Goal: Information Seeking & Learning: Find specific fact

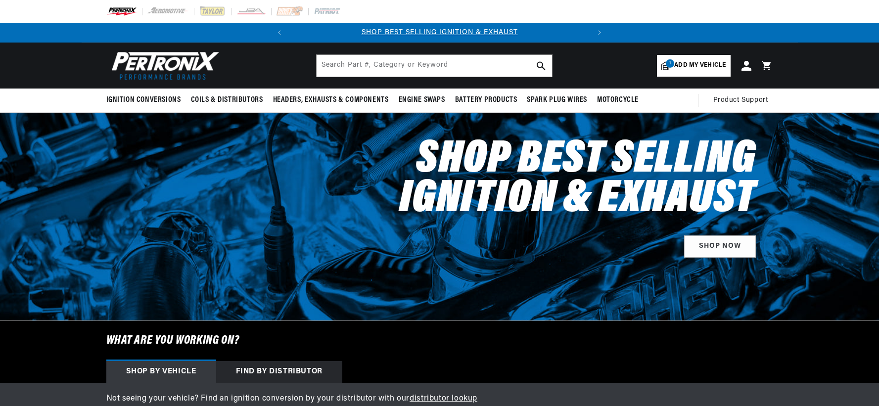
select select "2017"
select select "Dodge"
select select "Charger"
click at [337, 65] on input "text" at bounding box center [435, 66] width 236 height 22
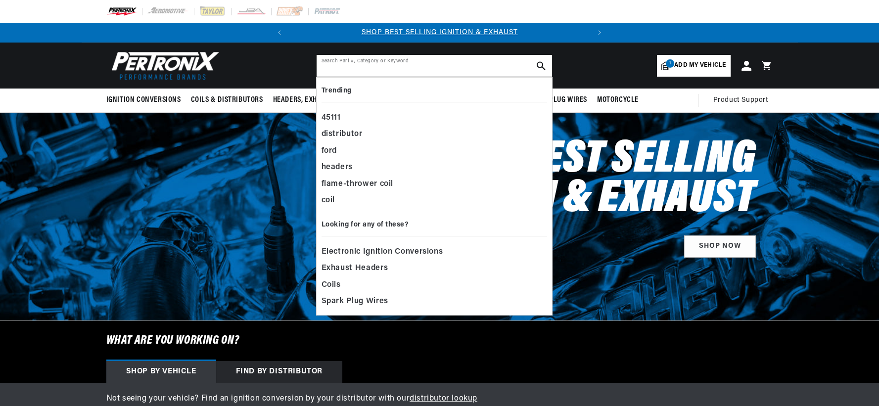
paste input "DES103"
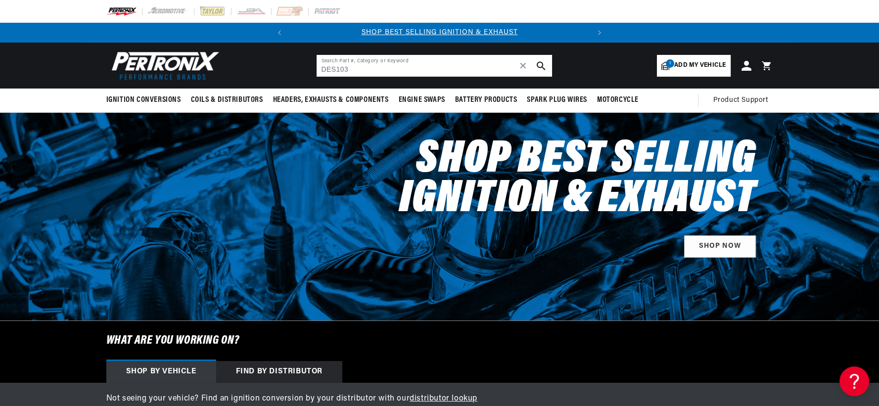
type input "DES103"
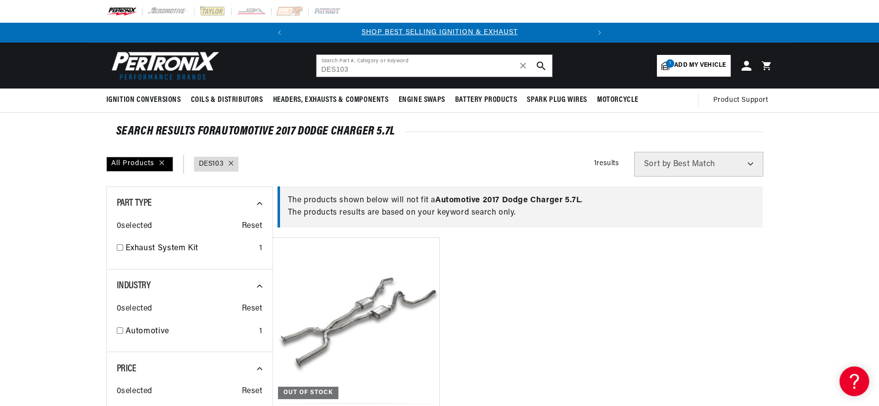
click at [688, 72] on link "1 Add my vehicle" at bounding box center [693, 66] width 73 height 22
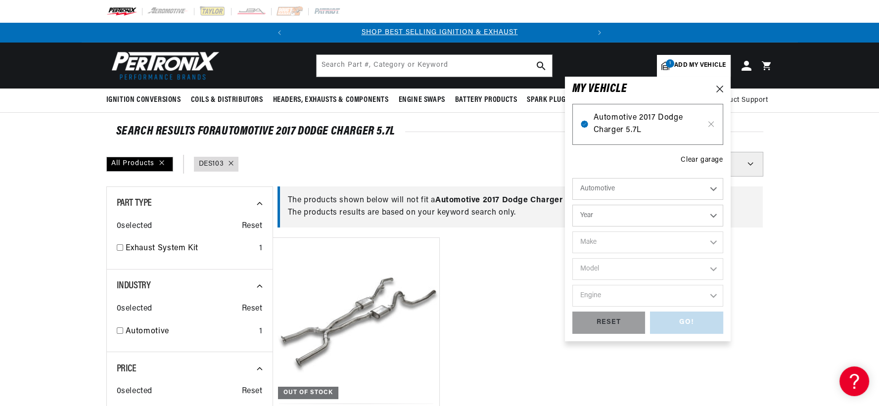
click at [626, 129] on span "Automotive 2017 Dodge Charger 5.7L" at bounding box center [648, 124] width 108 height 25
type input "DES103"
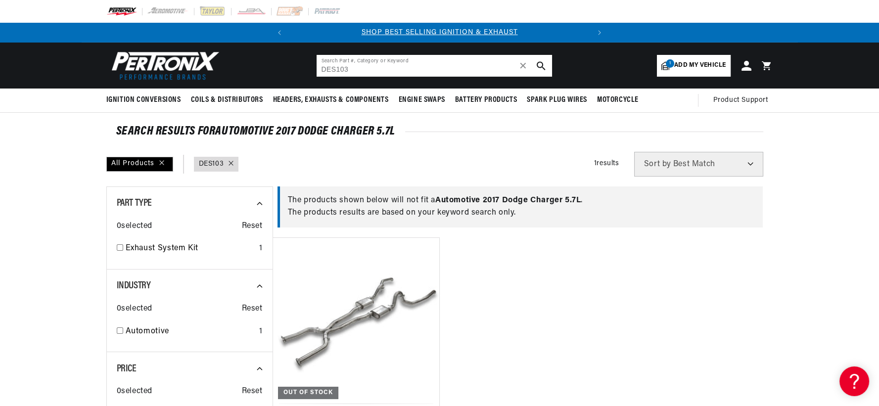
click at [404, 70] on input "DES103" at bounding box center [435, 66] width 236 height 22
drag, startPoint x: 249, startPoint y: 66, endPoint x: 241, endPoint y: 68, distance: 8.6
click at [241, 67] on header "BETTER SEARCH RESULTS Add your vehicle's year, make, and model to find parts be…" at bounding box center [440, 66] width 717 height 46
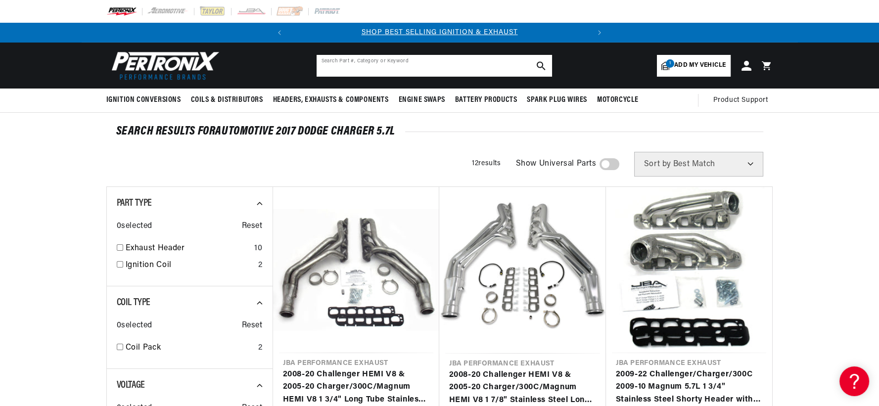
click at [380, 69] on input "text" at bounding box center [435, 66] width 236 height 22
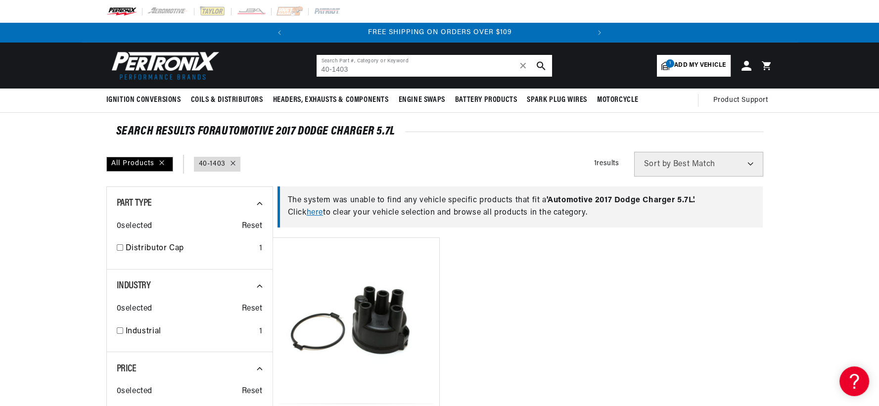
click at [380, 68] on input "40-1403" at bounding box center [435, 66] width 236 height 22
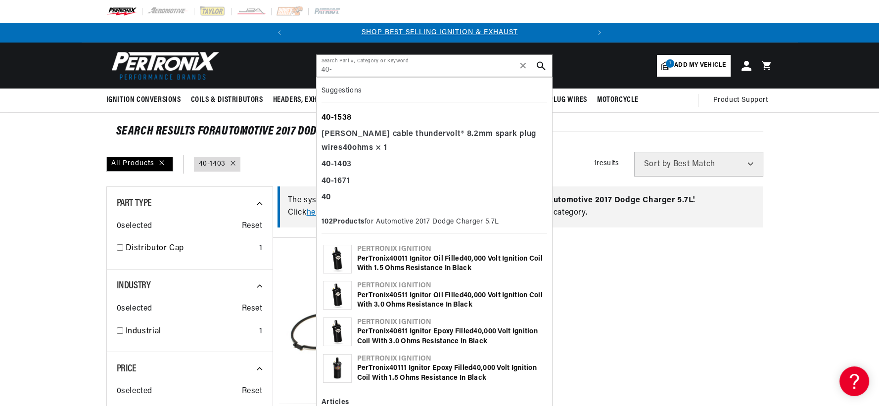
click at [358, 118] on div "40 -1538" at bounding box center [435, 118] width 226 height 17
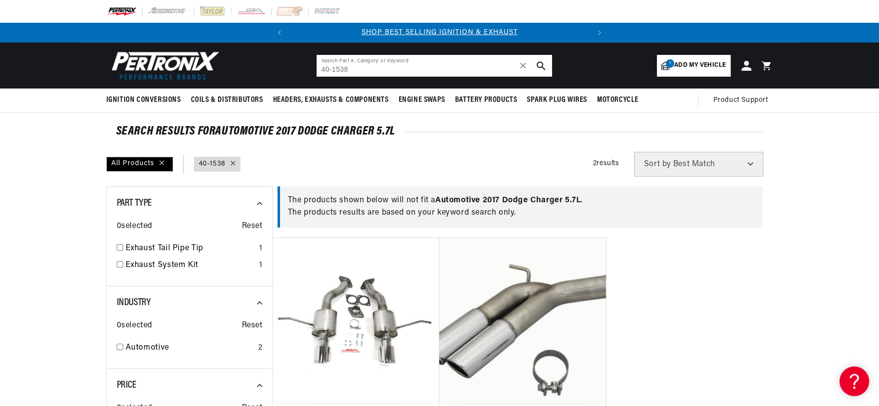
click at [356, 67] on input "40-1538" at bounding box center [435, 66] width 236 height 22
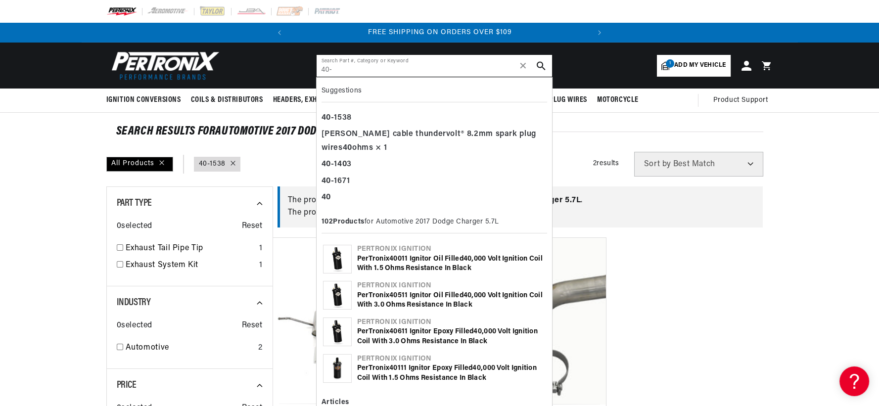
type input "40-"
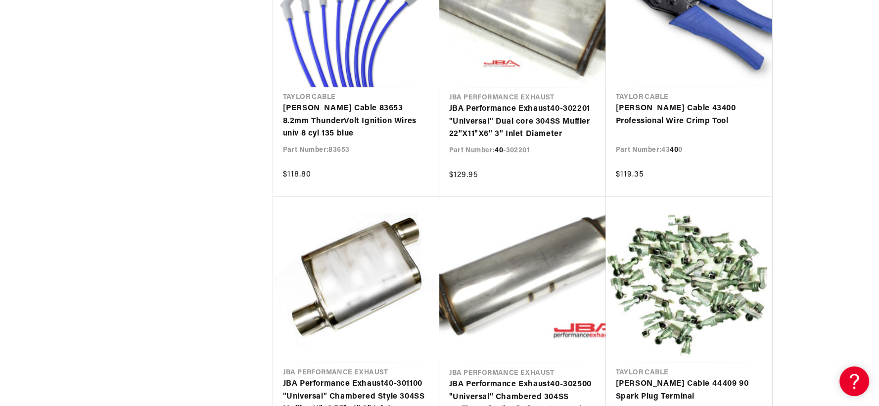
scroll to position [2529, 0]
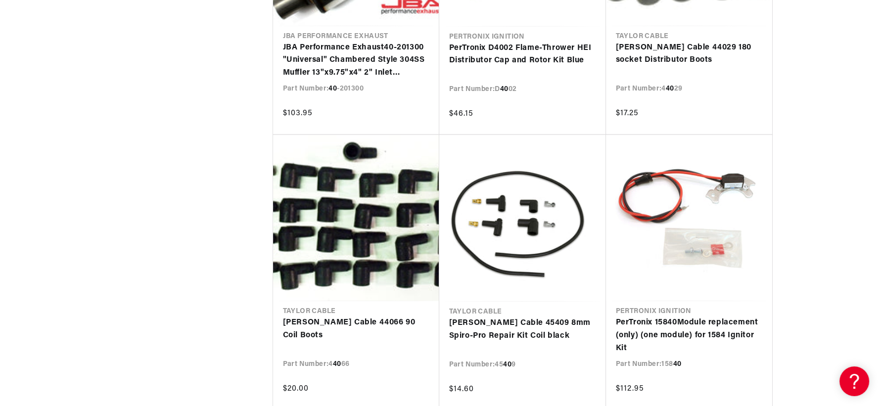
scroll to position [3684, 0]
